Goal: Navigation & Orientation: Find specific page/section

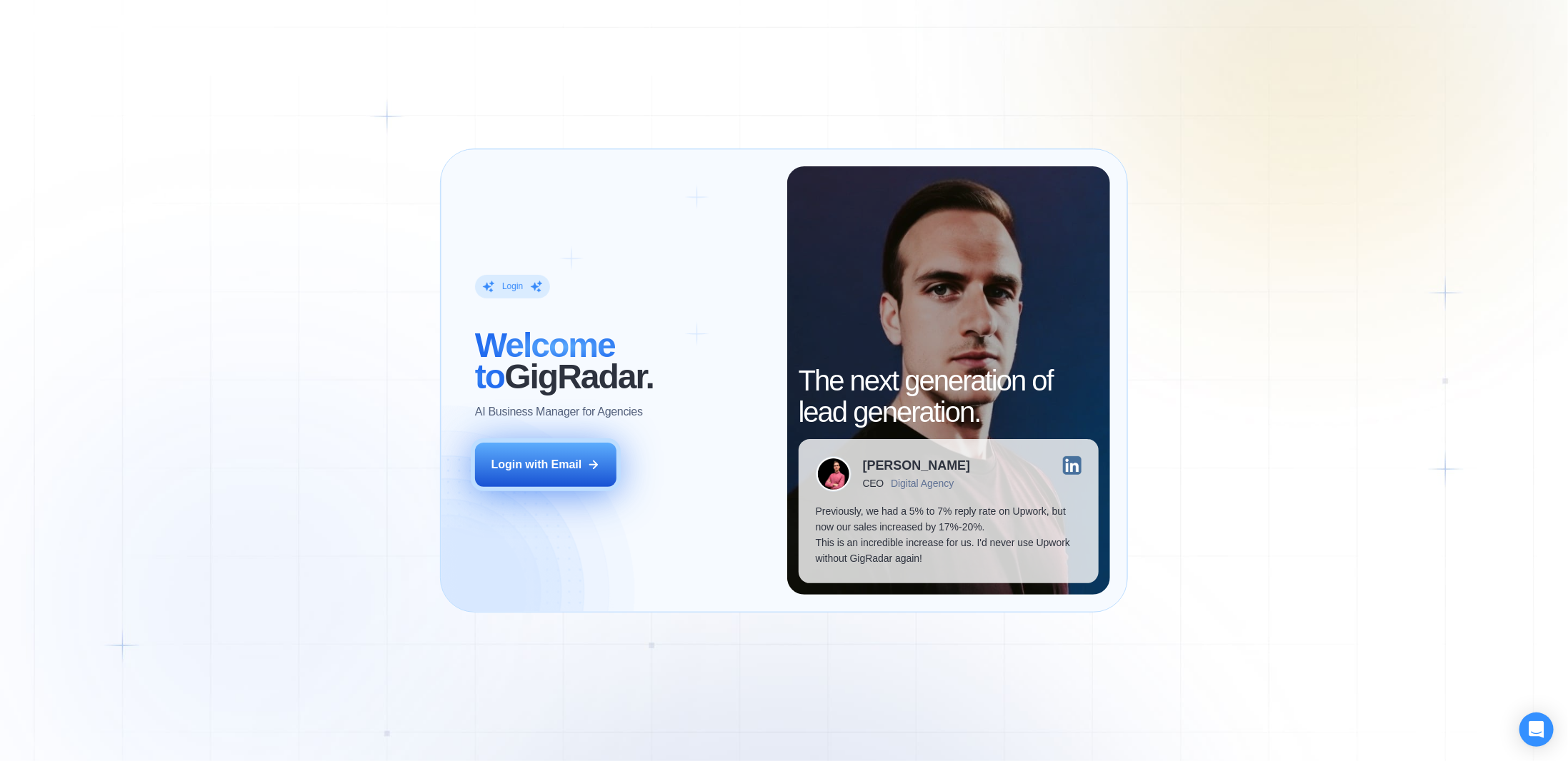
click at [603, 452] on button "Login with Email" at bounding box center [546, 465] width 141 height 44
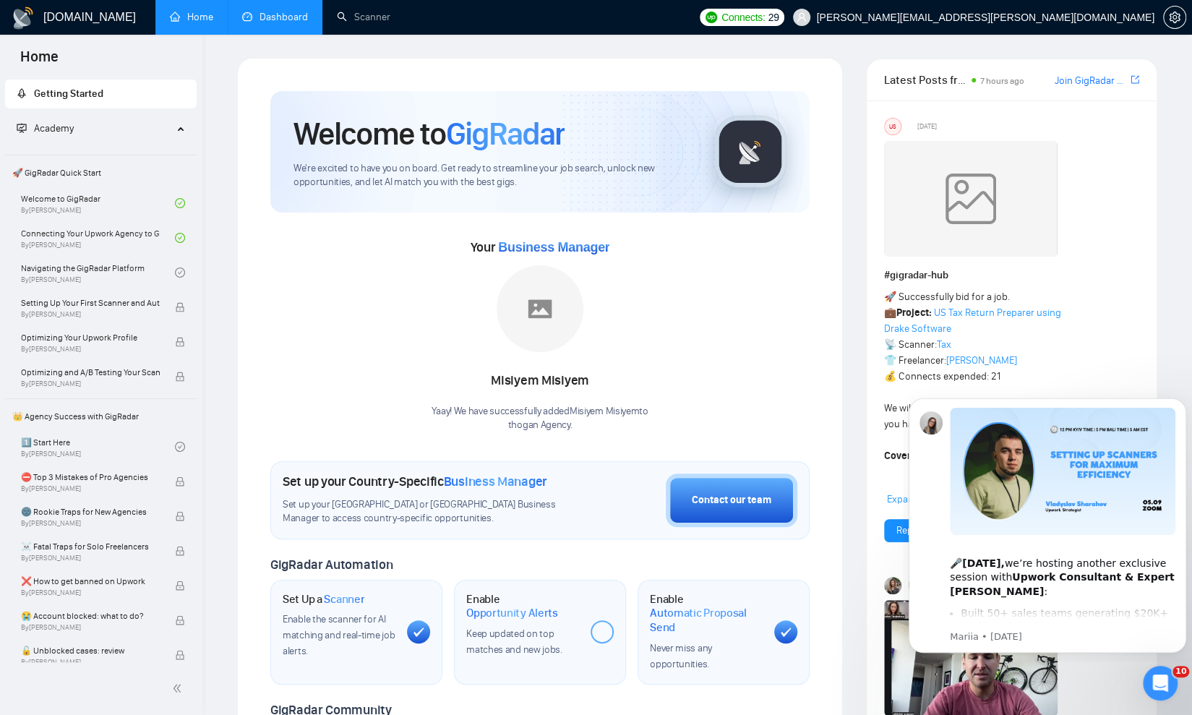
click at [279, 21] on link "Dashboard" at bounding box center [275, 17] width 66 height 12
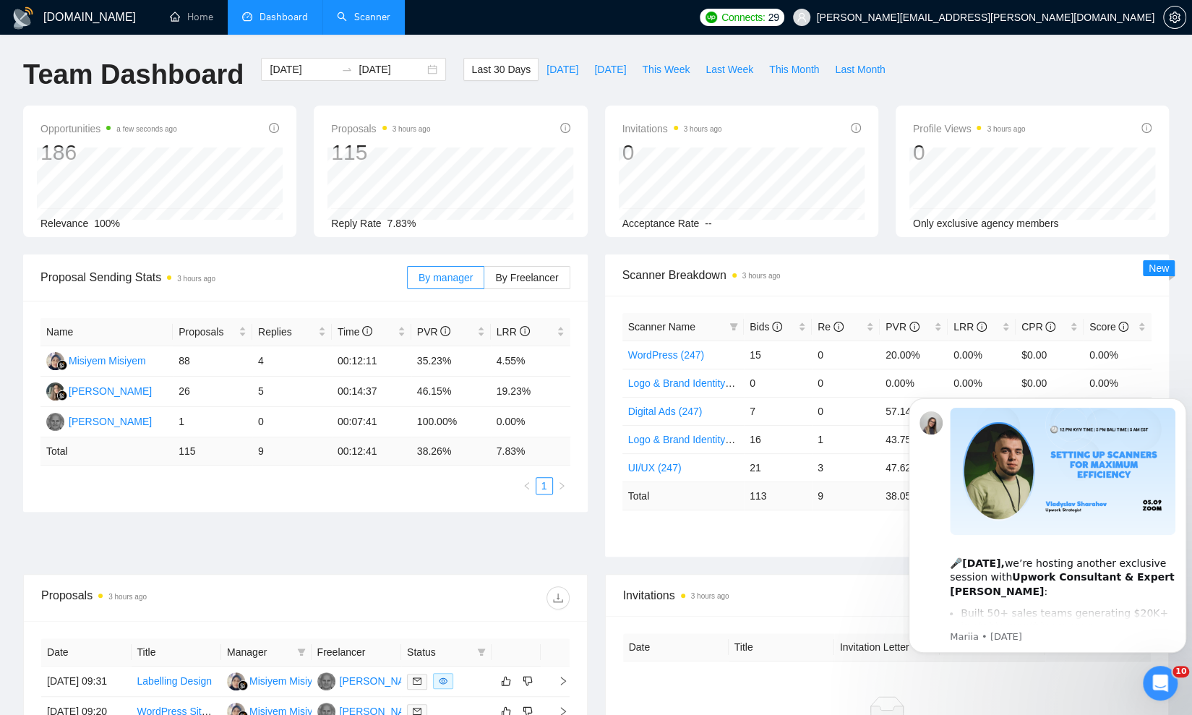
click at [374, 11] on link "Scanner" at bounding box center [363, 17] width 53 height 12
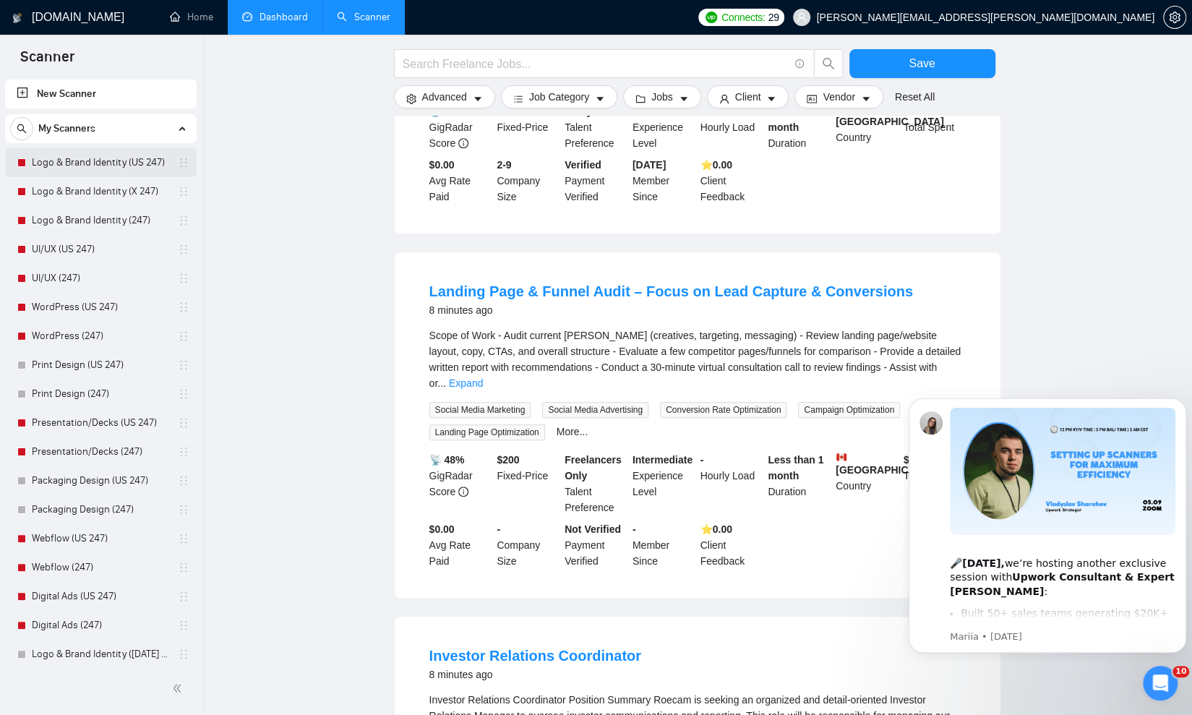
click at [87, 160] on link "Logo & Brand Identity (US 247)" at bounding box center [100, 162] width 137 height 29
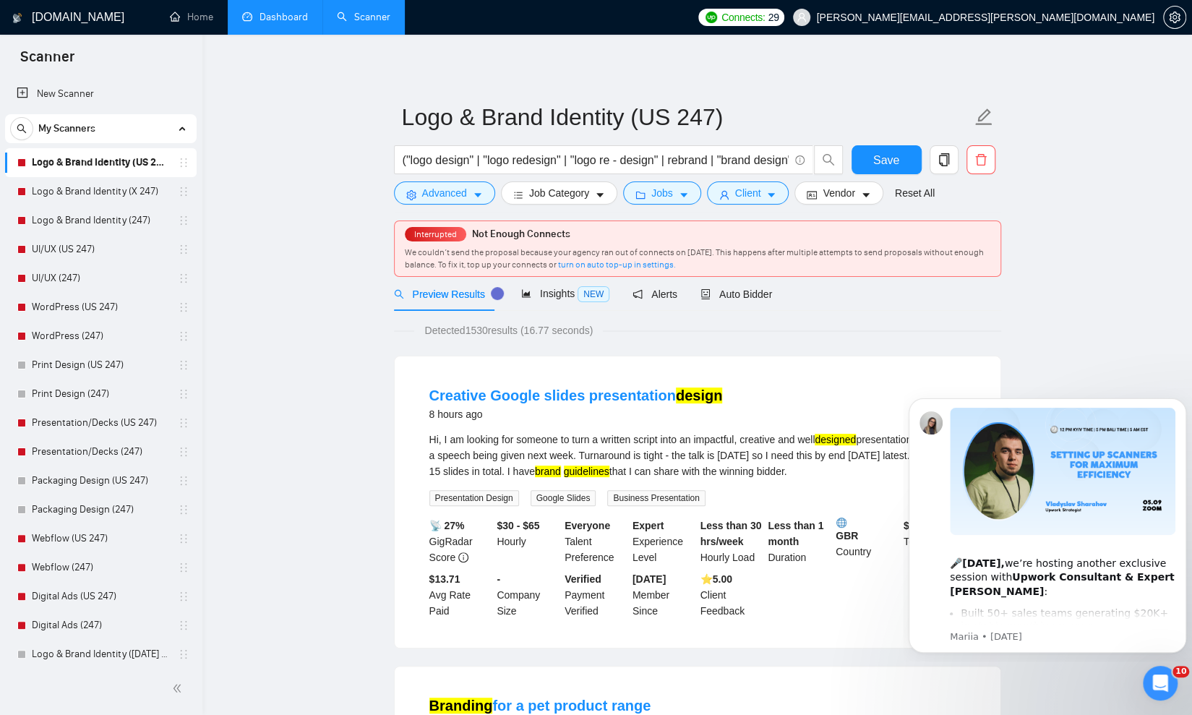
click at [75, 220] on link "Logo & Brand Identity (247)" at bounding box center [100, 220] width 137 height 29
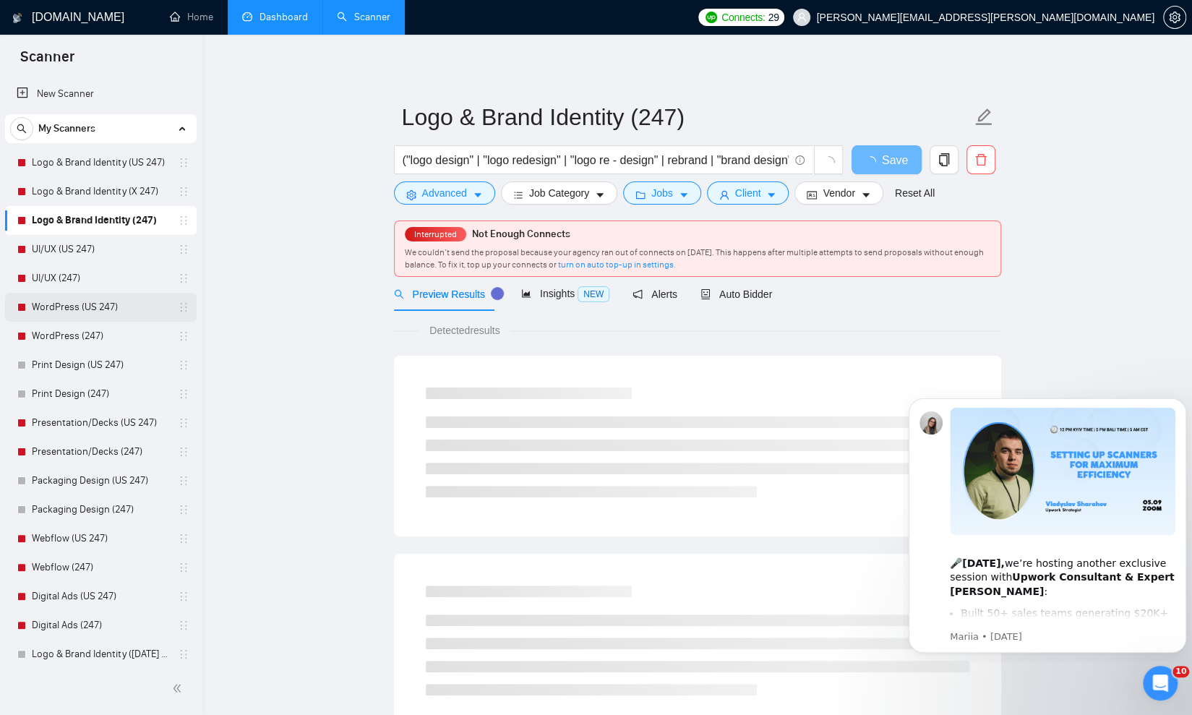
click at [57, 298] on link "WordPress (US 247)" at bounding box center [100, 307] width 137 height 29
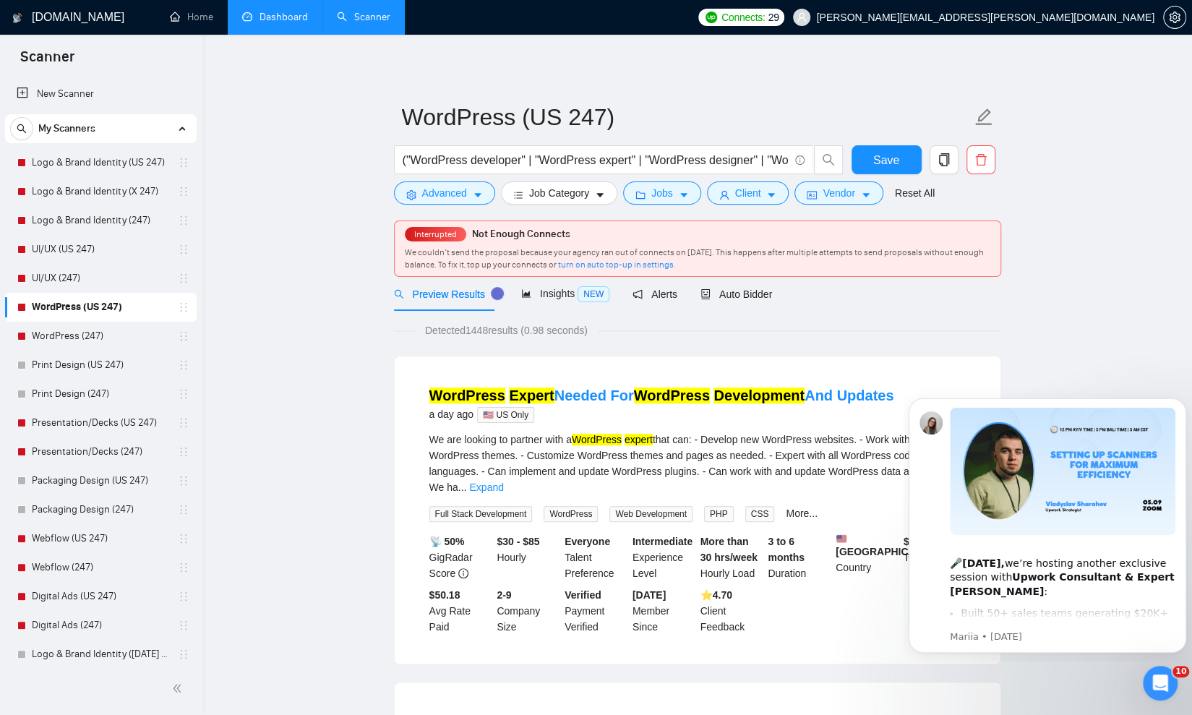
drag, startPoint x: 284, startPoint y: 259, endPoint x: 236, endPoint y: 67, distance: 198.0
click at [266, 20] on link "Dashboard" at bounding box center [275, 17] width 66 height 12
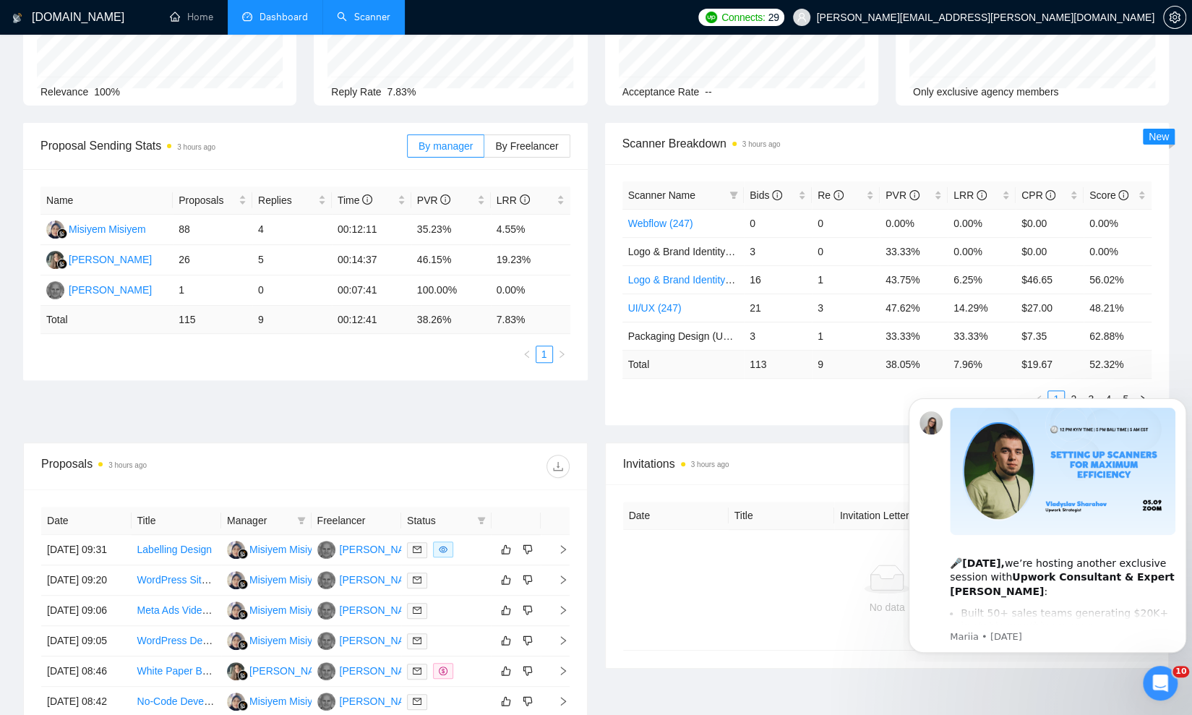
scroll to position [145, 0]
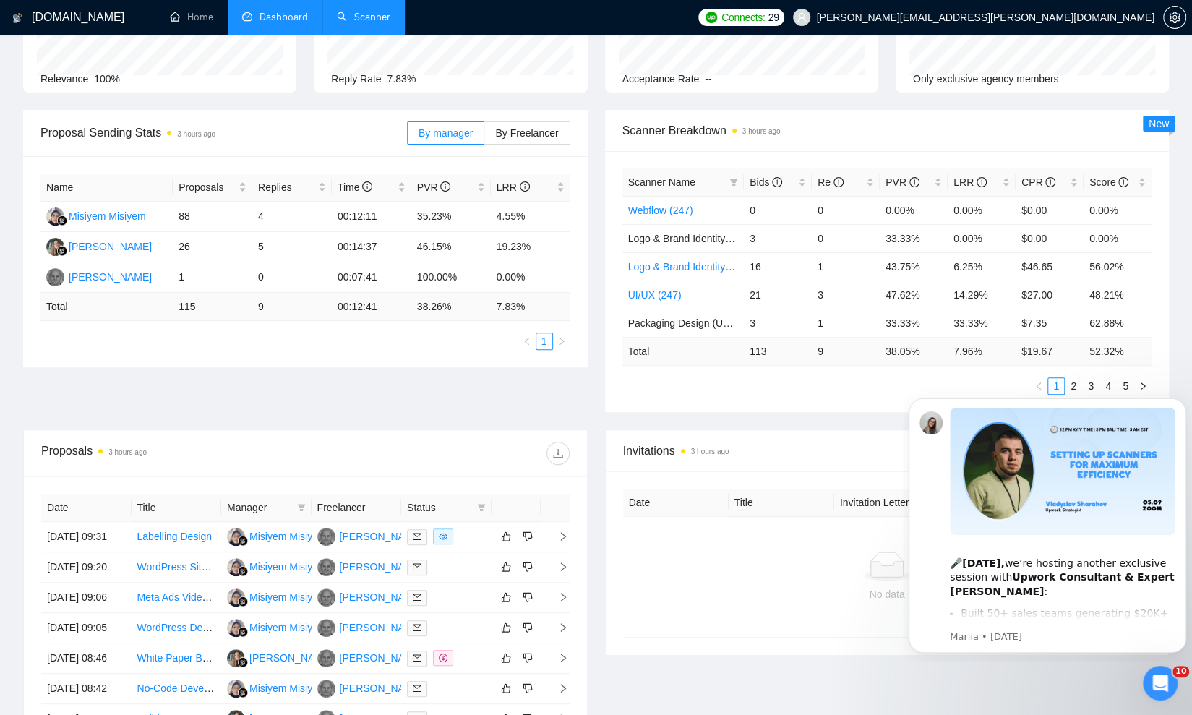
click at [507, 377] on div "Proposal Sending Stats 3 hours ago By manager By Freelancer Name Proposals Repl…" at bounding box center [595, 269] width 1163 height 319
click at [504, 382] on div "Proposal Sending Stats 3 hours ago By manager By Freelancer Name Proposals Repl…" at bounding box center [595, 269] width 1163 height 319
click at [448, 379] on div "Proposal Sending Stats 3 hours ago By manager By Freelancer Name Proposals Repl…" at bounding box center [595, 269] width 1163 height 319
